Goal: Transaction & Acquisition: Purchase product/service

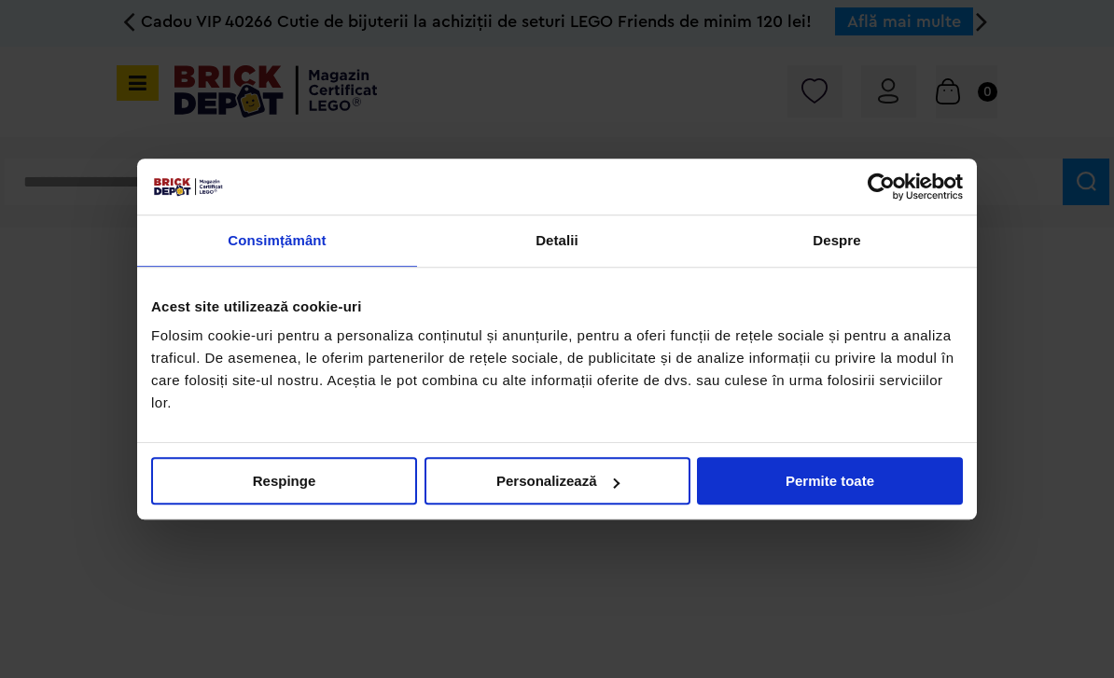
click at [820, 474] on button "Permite toate" at bounding box center [830, 481] width 266 height 48
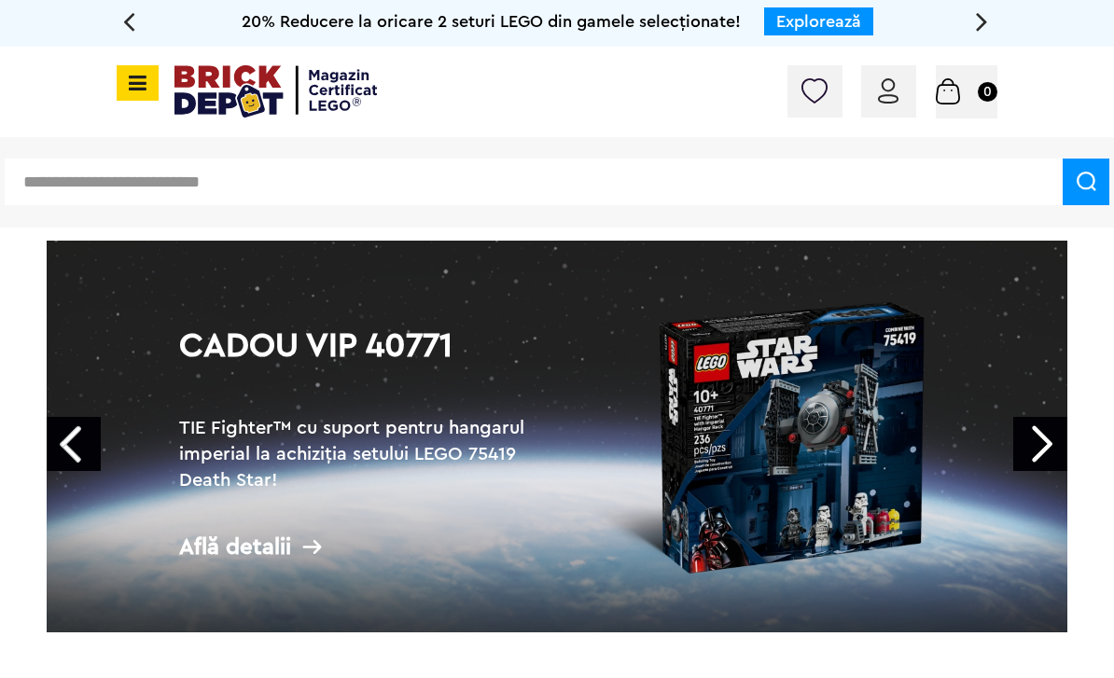
click at [141, 98] on span at bounding box center [138, 82] width 42 height 35
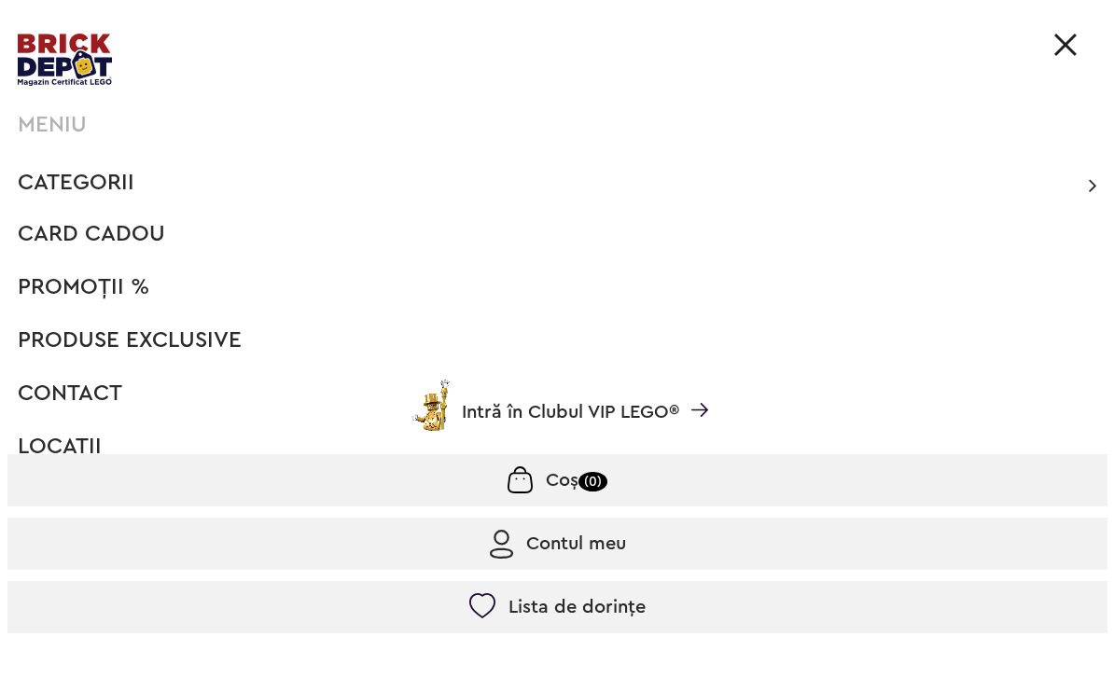
click at [1068, 45] on img at bounding box center [1065, 45] width 22 height 22
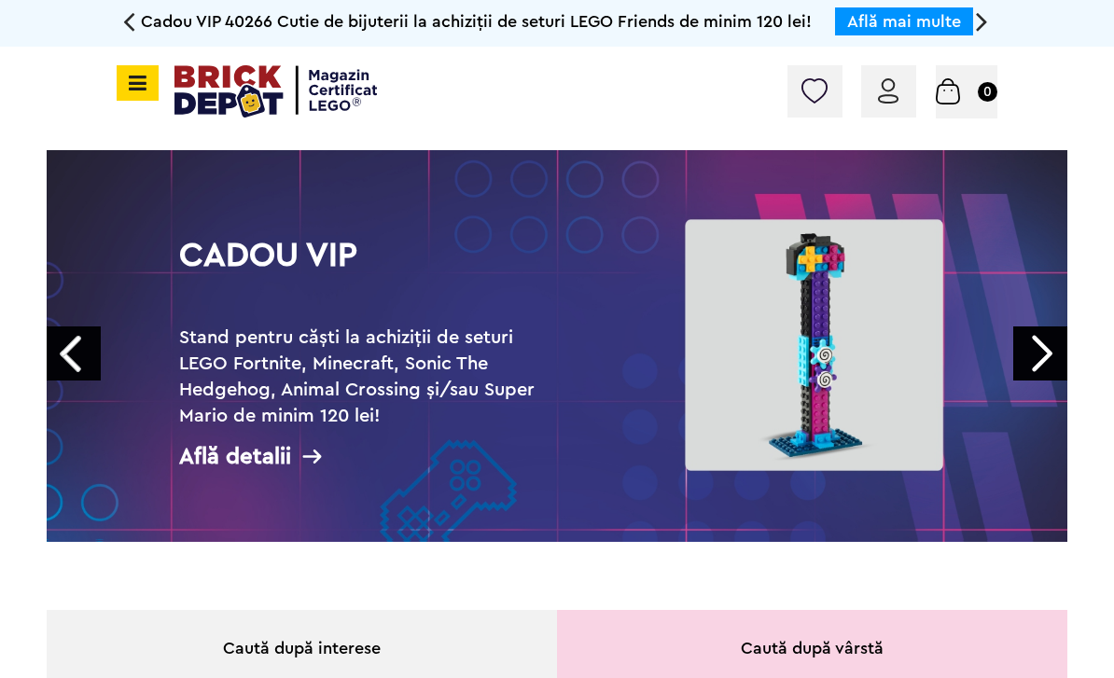
click at [144, 90] on icon at bounding box center [134, 83] width 23 height 21
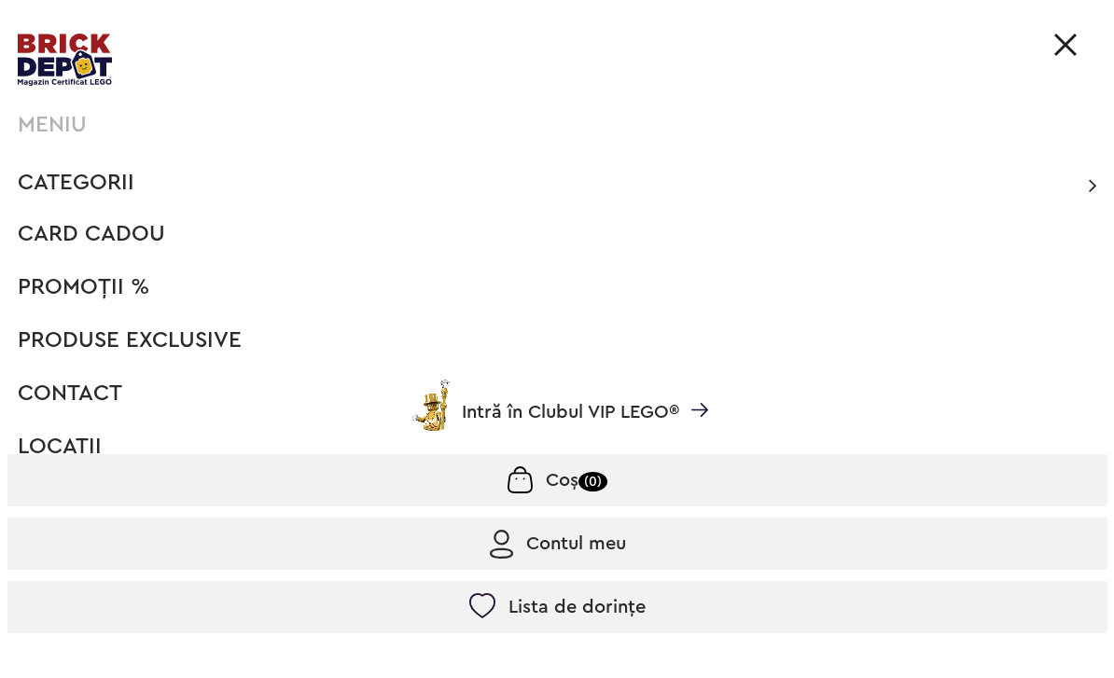
click at [120, 172] on span "Categorii" at bounding box center [76, 183] width 117 height 22
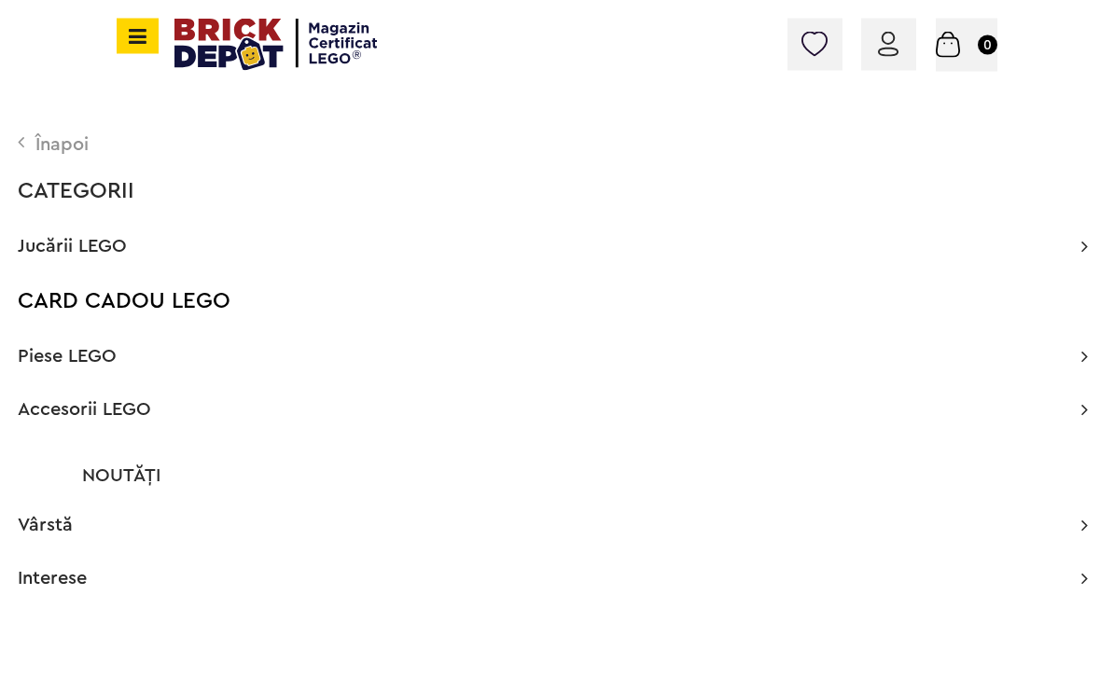
scroll to position [80, 0]
click at [111, 251] on span "Jucării LEGO" at bounding box center [72, 246] width 109 height 19
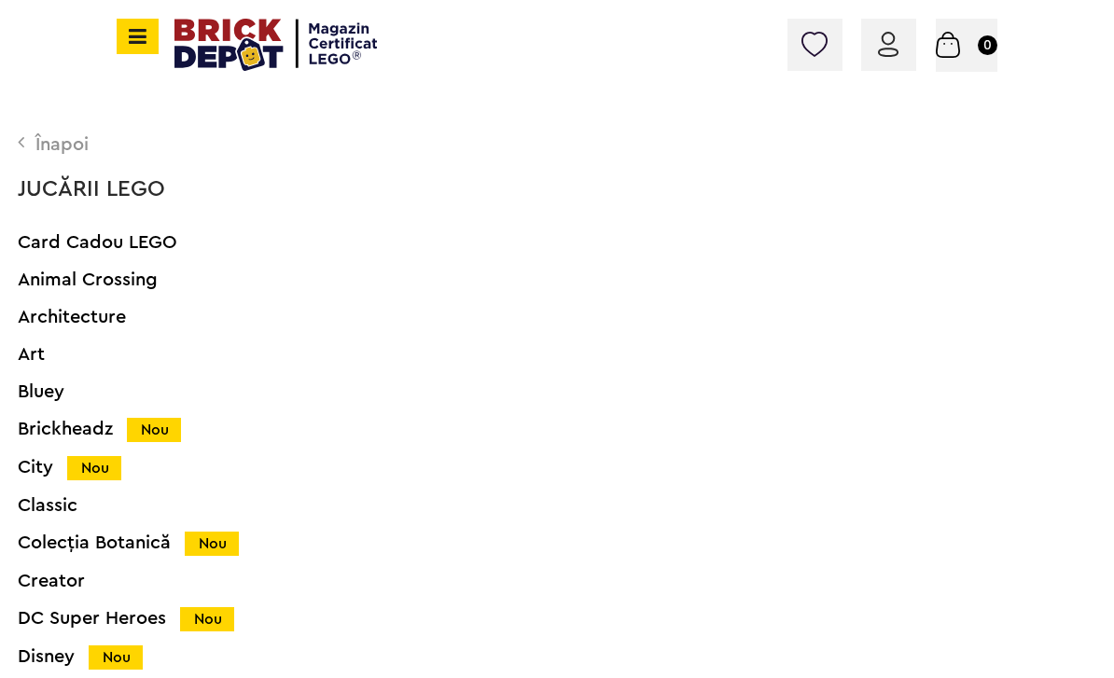
scroll to position [0, 0]
click at [133, 185] on span "Jucării LEGO" at bounding box center [91, 189] width 147 height 22
click at [69, 147] on div "Înapoi" at bounding box center [553, 144] width 1070 height 19
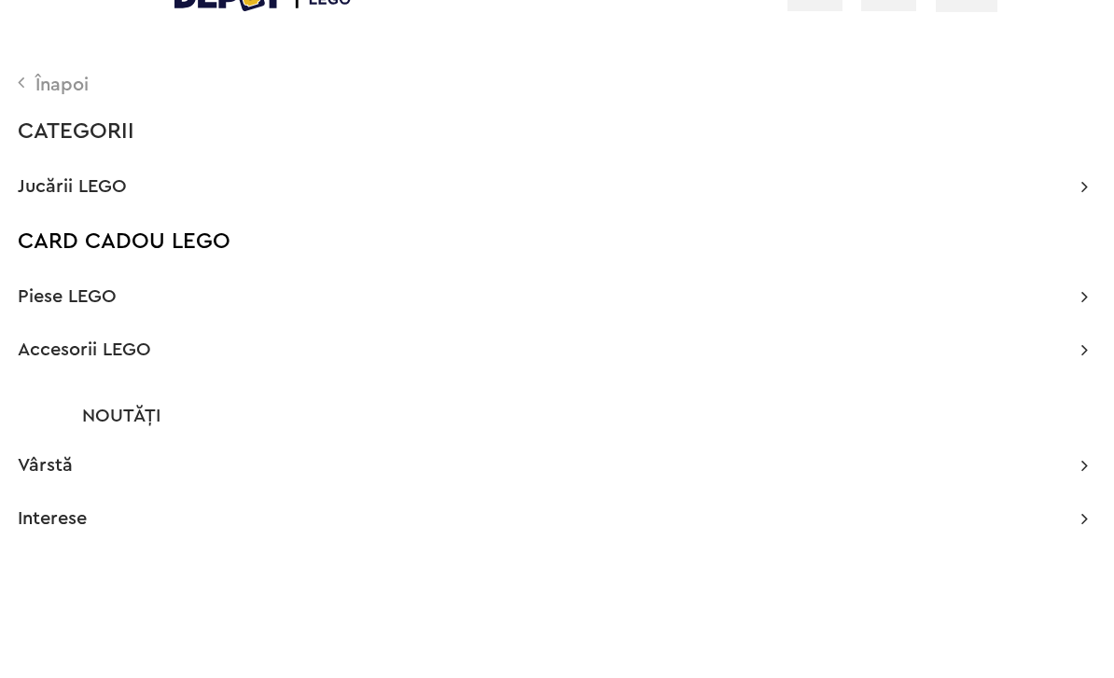
scroll to position [140, 0]
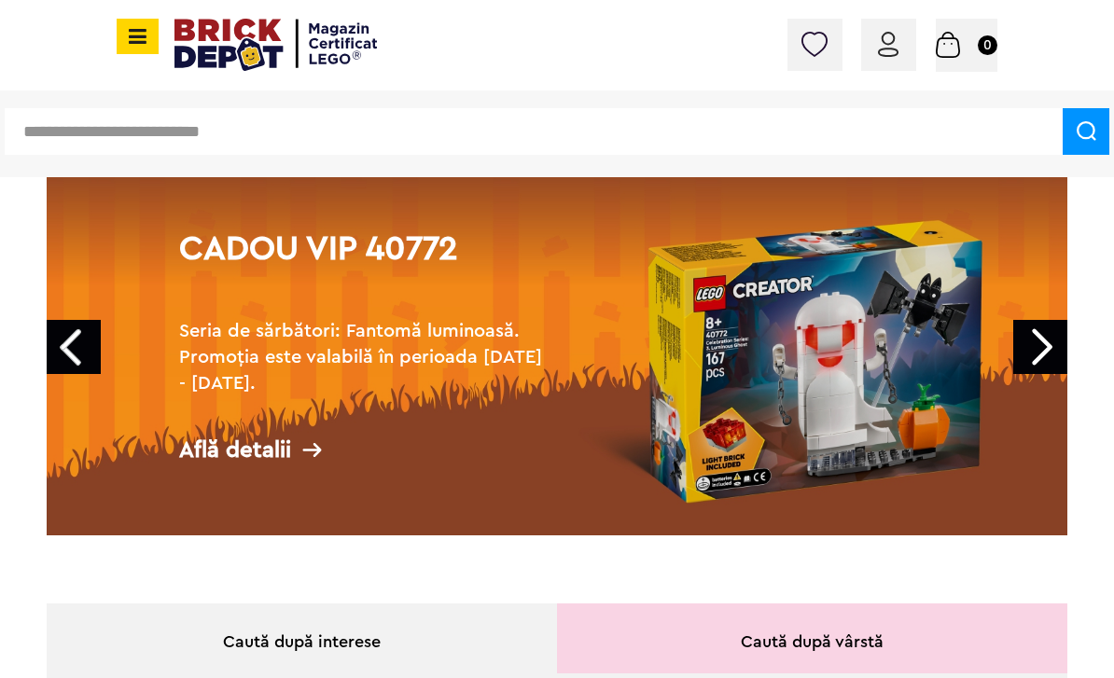
click at [531, 77] on div "Conectare Coș 0" at bounding box center [557, 45] width 1114 height 91
click at [156, 50] on span at bounding box center [138, 36] width 42 height 35
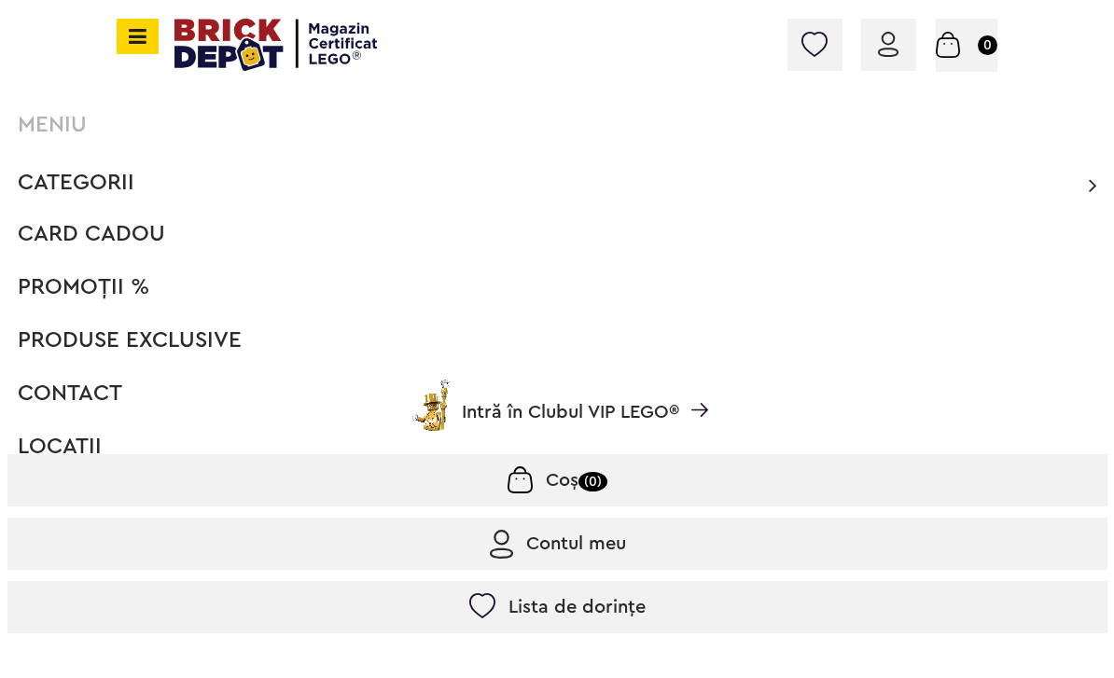
click at [132, 172] on span "Categorii" at bounding box center [76, 183] width 117 height 22
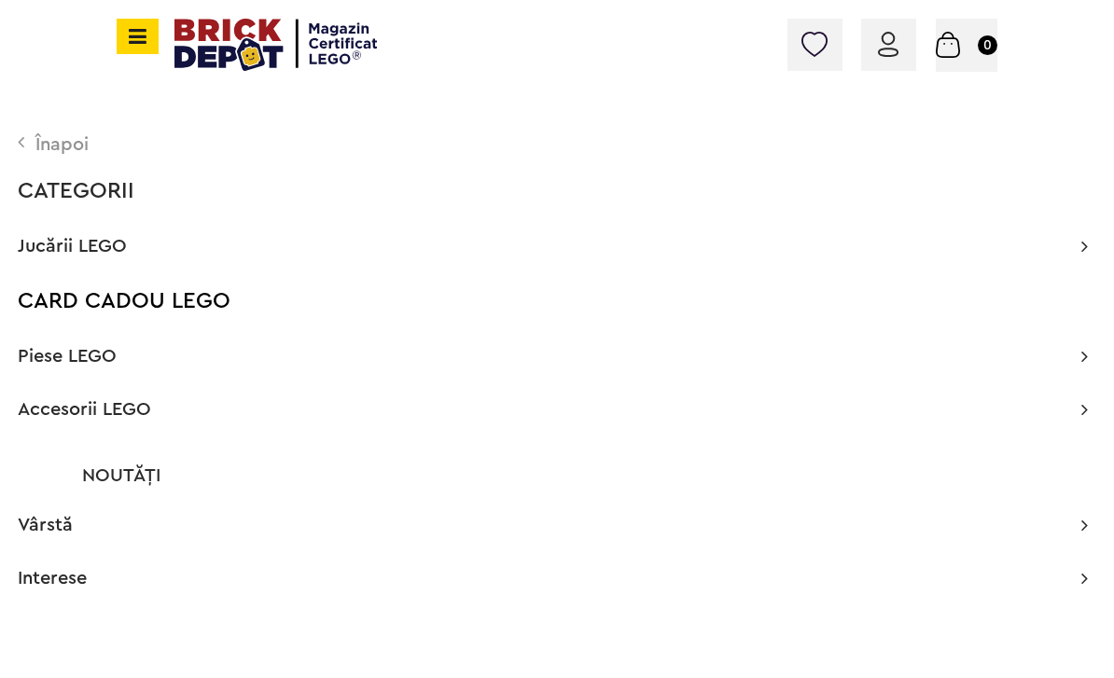
click at [108, 249] on span "Jucării LEGO" at bounding box center [72, 246] width 109 height 19
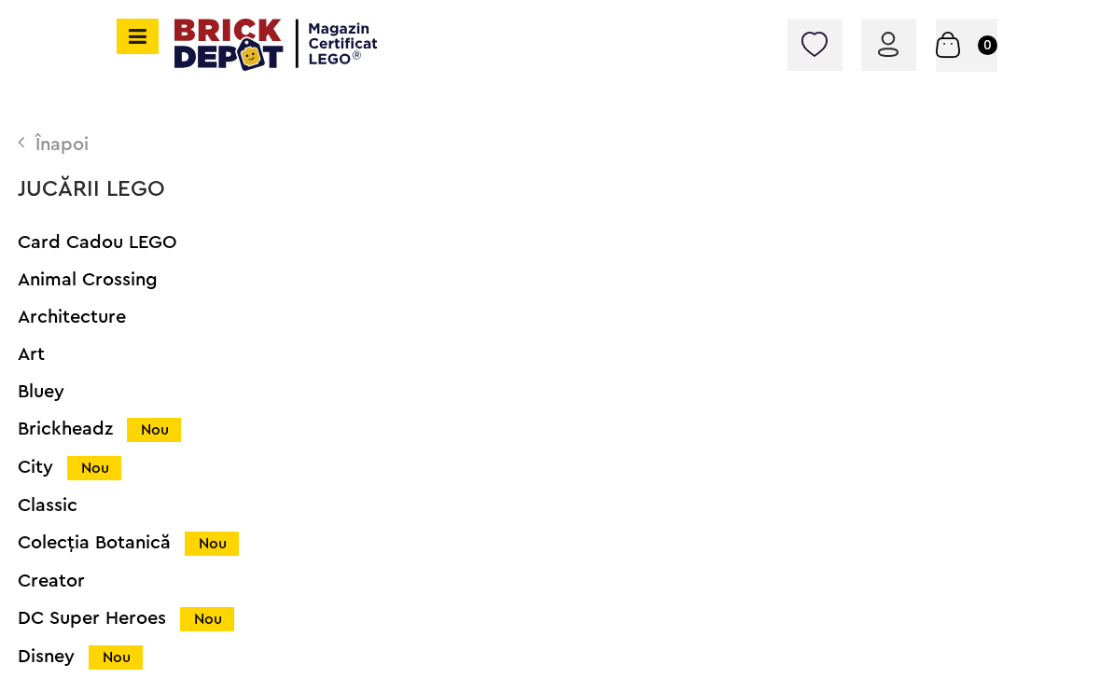
click at [70, 149] on div "Înapoi" at bounding box center [553, 144] width 1070 height 19
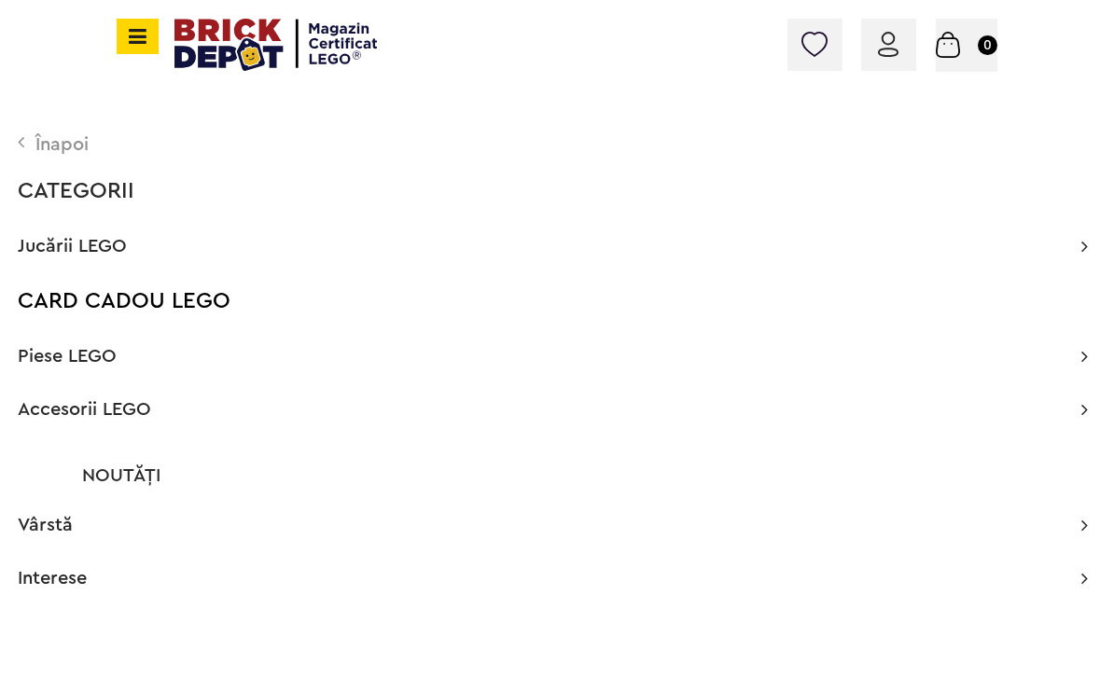
click at [71, 143] on div "Înapoi" at bounding box center [553, 144] width 1070 height 19
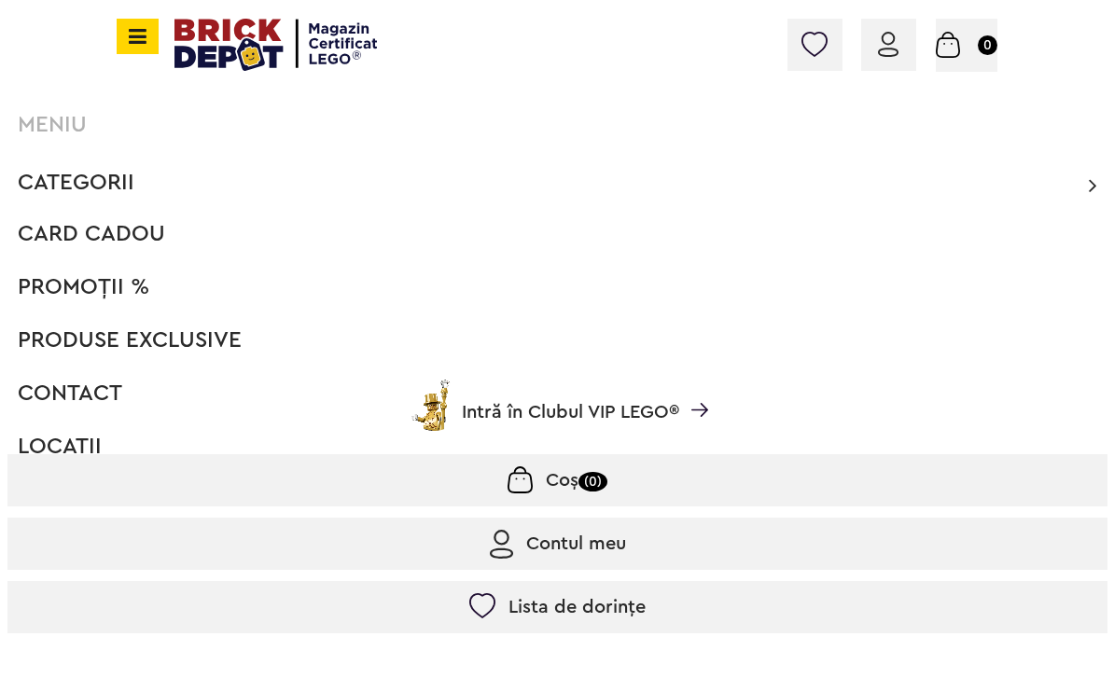
click at [91, 287] on span "PROMOȚII %" at bounding box center [84, 287] width 132 height 22
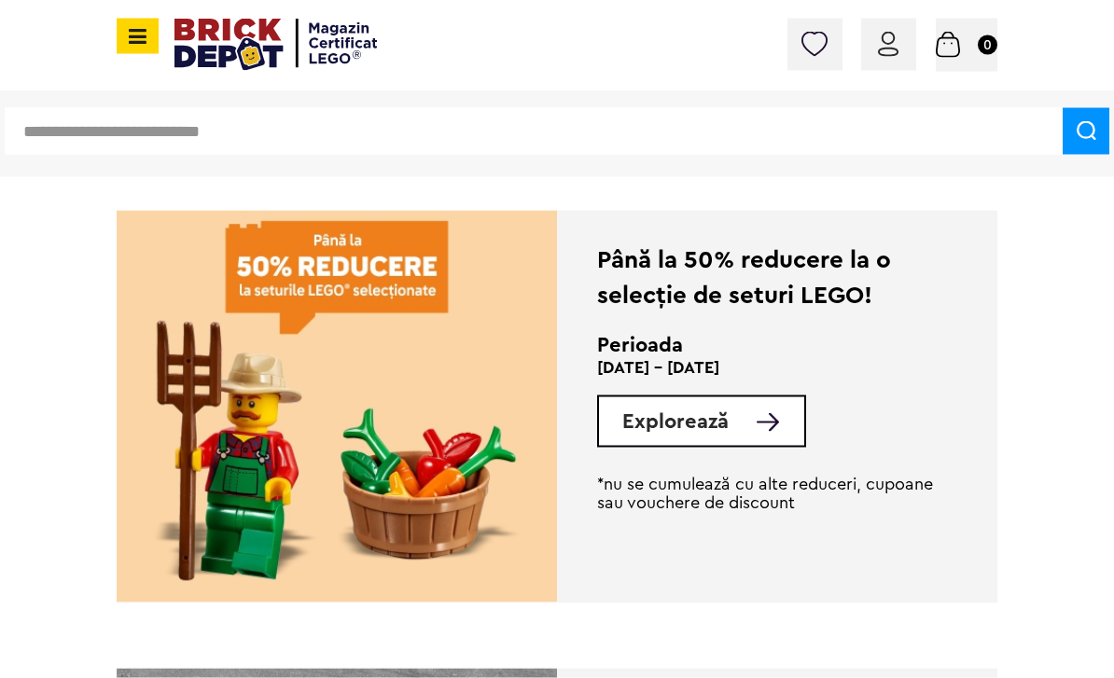
scroll to position [373, 0]
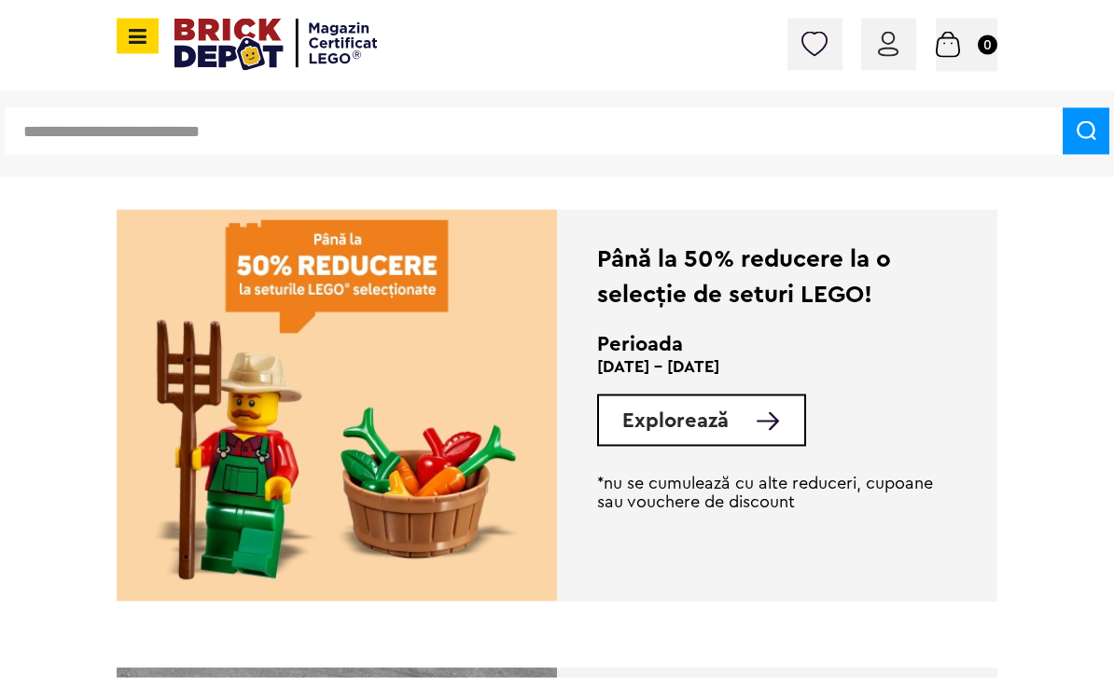
click at [700, 428] on span "Explorează" at bounding box center [675, 421] width 106 height 21
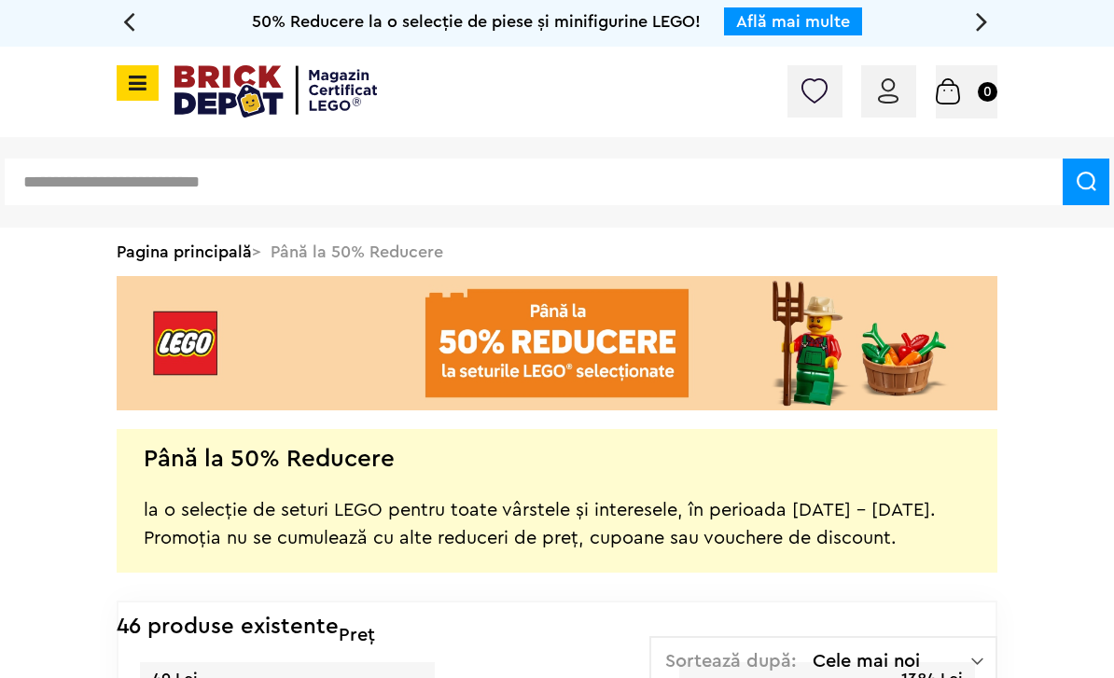
click at [222, 96] on img at bounding box center [275, 91] width 202 height 52
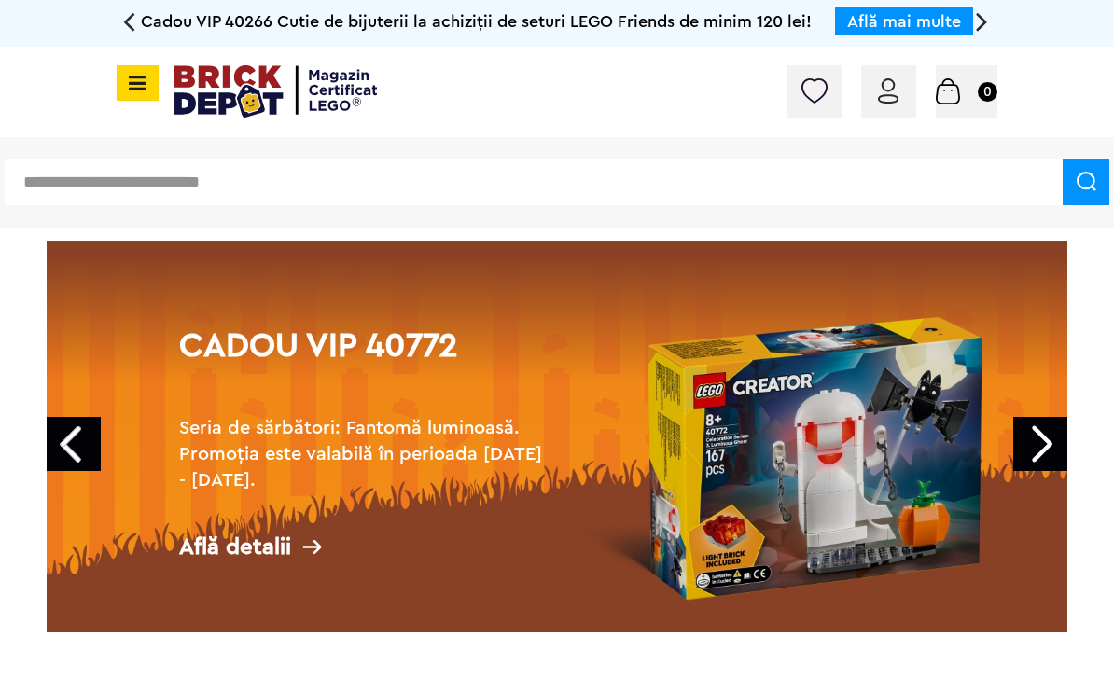
click at [133, 90] on icon at bounding box center [134, 83] width 23 height 21
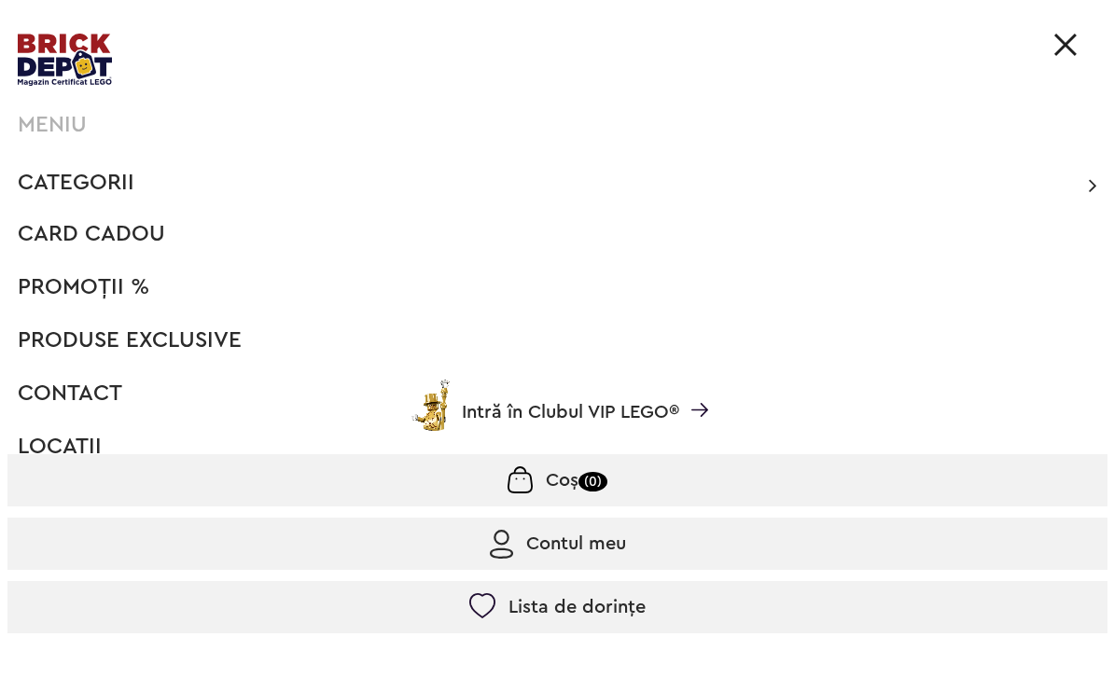
click at [132, 188] on span "Categorii" at bounding box center [76, 183] width 117 height 22
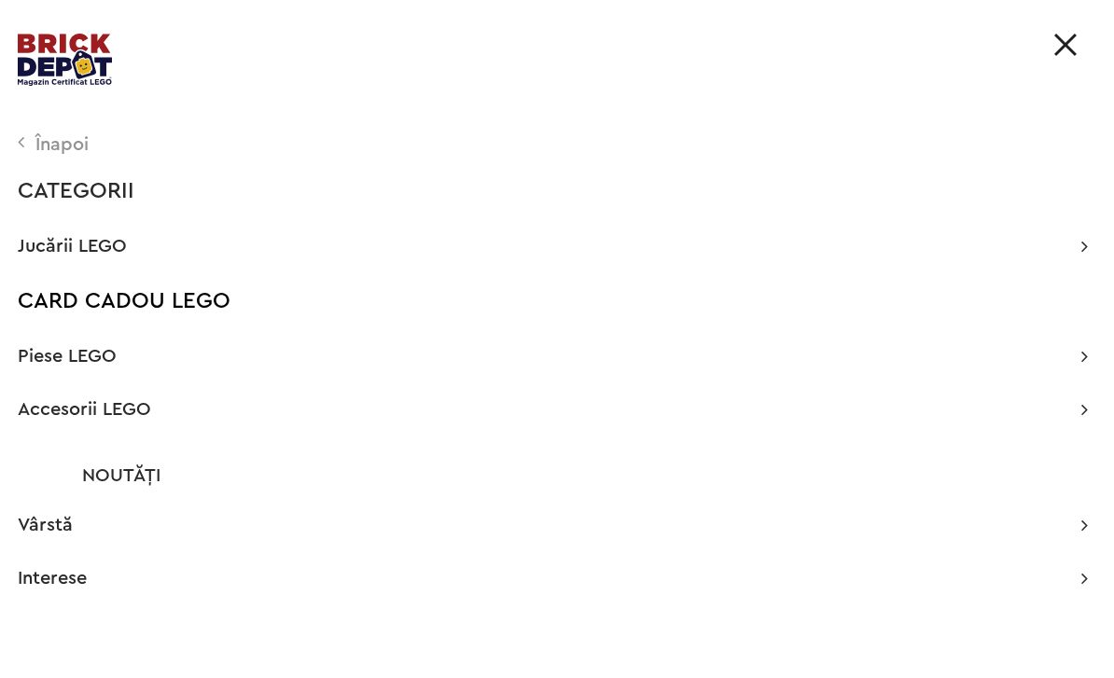
click at [141, 470] on span "Noutăți" at bounding box center [121, 476] width 78 height 19
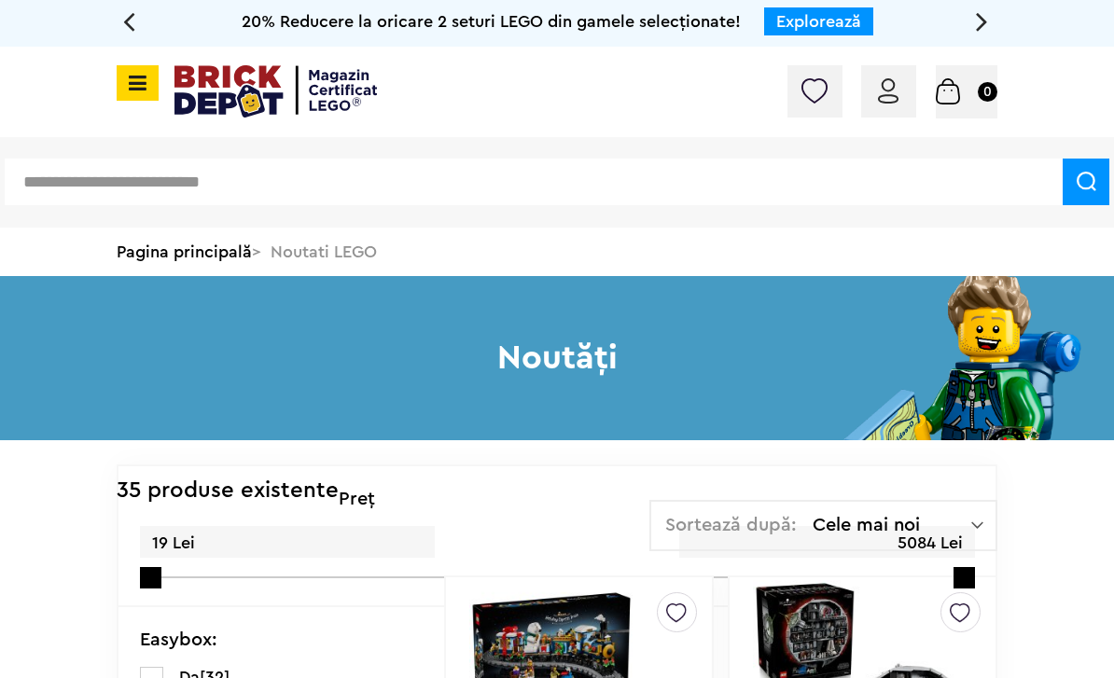
scroll to position [0, 5]
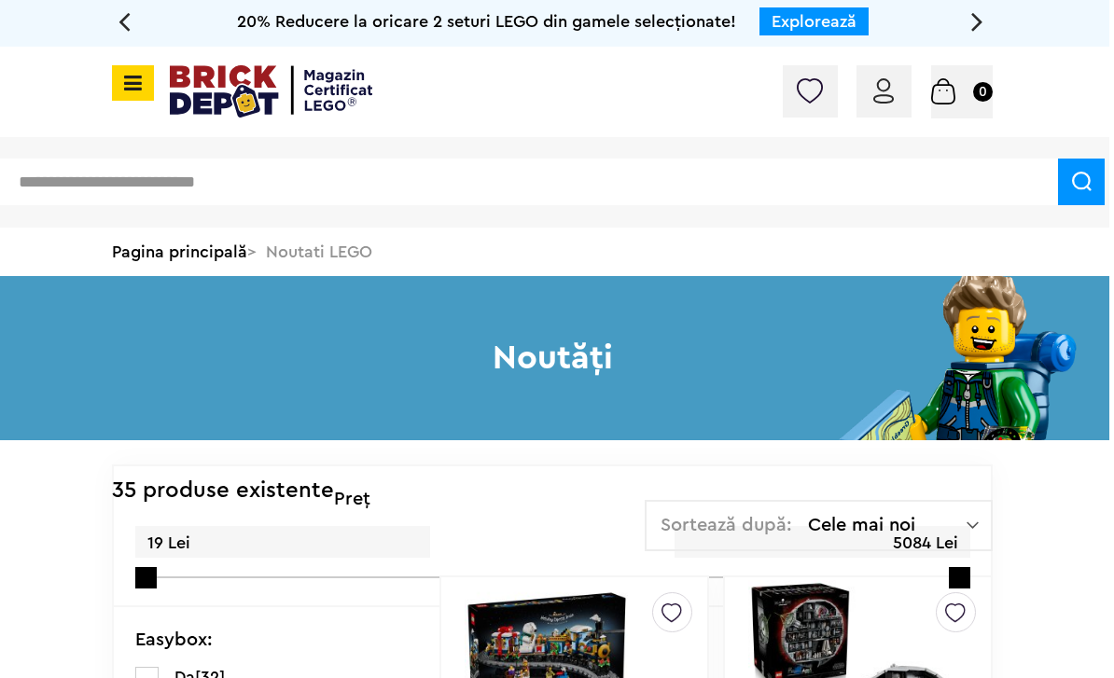
click at [232, 250] on link "Pagina principală" at bounding box center [179, 252] width 135 height 17
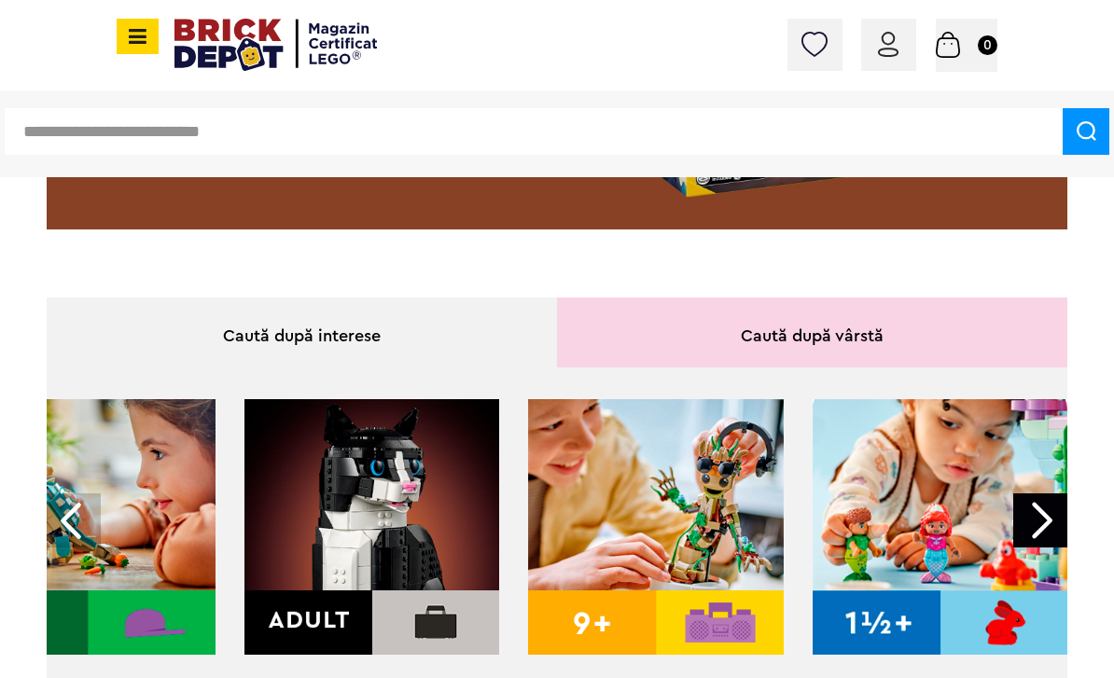
scroll to position [0, 673]
click at [411, 578] on img at bounding box center [372, 527] width 256 height 256
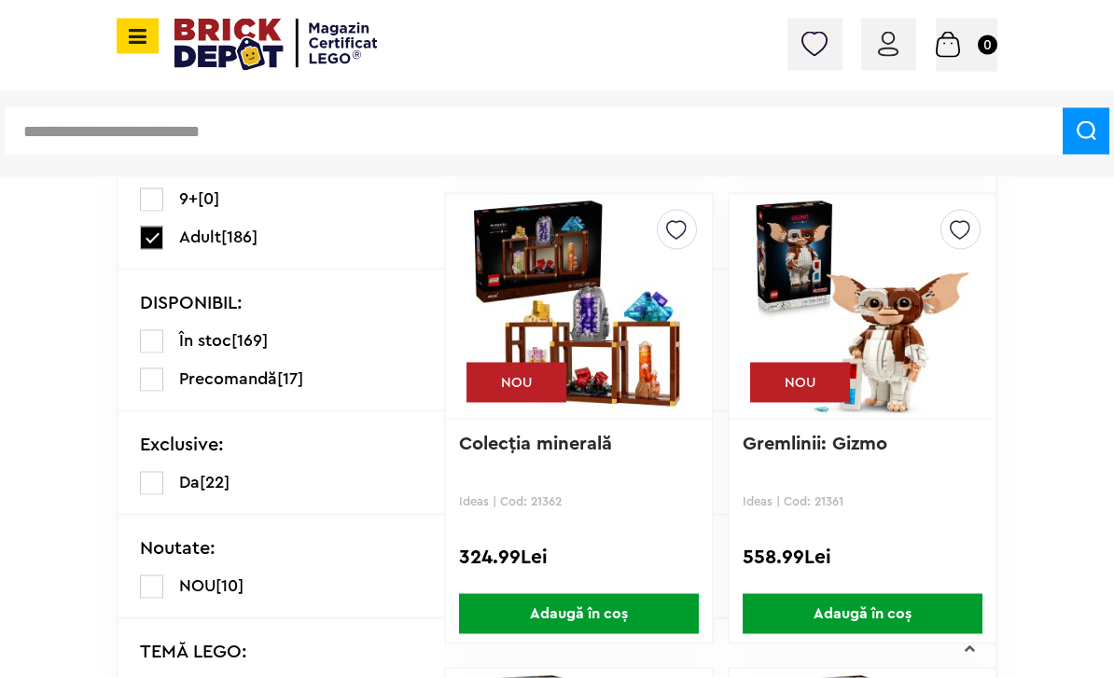
scroll to position [718, 0]
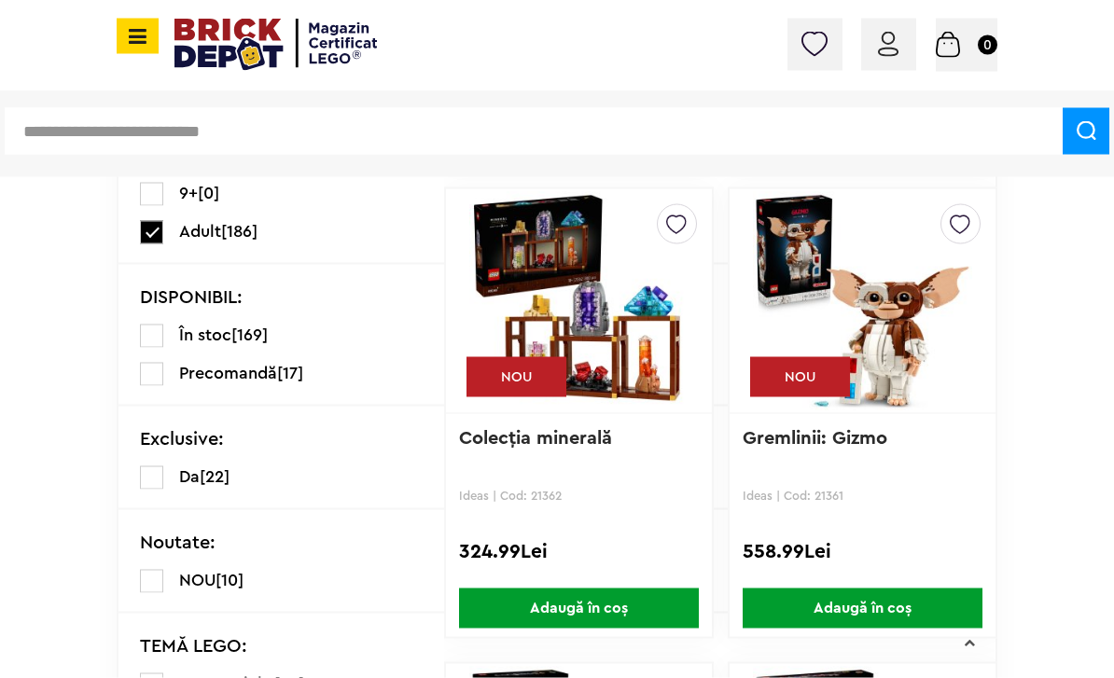
click at [289, 370] on span "[17]" at bounding box center [290, 373] width 26 height 17
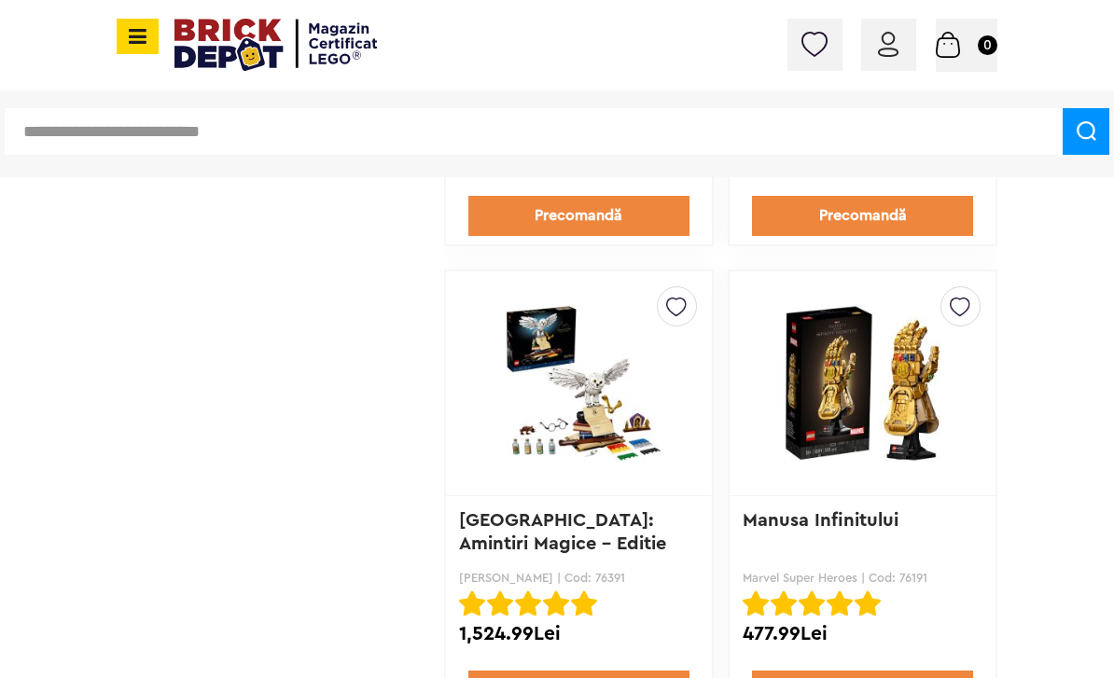
scroll to position [3009, 0]
